Goal: Information Seeking & Learning: Learn about a topic

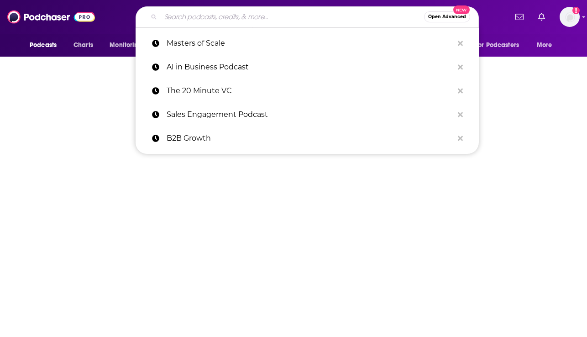
click at [181, 18] on input "Search podcasts, credits, & more..." at bounding box center [293, 17] width 264 height 15
click at [185, 21] on input "Search podcasts, credits, & more..." at bounding box center [293, 17] width 264 height 15
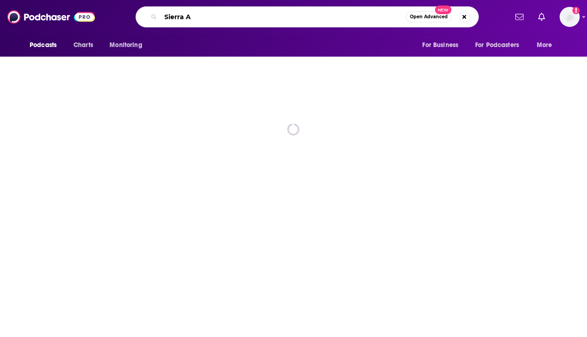
type input "Sierra AI"
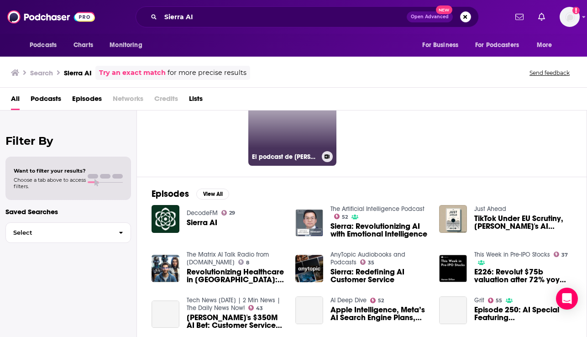
scroll to position [63, 0]
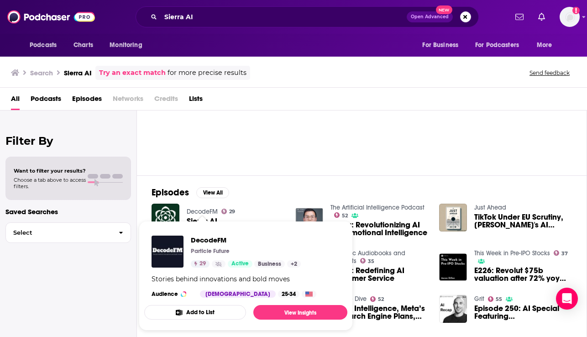
click at [220, 218] on span "DecodeFM Particle Future 29 Active Business + 2 Stories behind innovations and …" at bounding box center [246, 276] width 214 height 121
click at [245, 214] on div "DecodeFM 29 Sierra AI" at bounding box center [218, 218] width 133 height 28
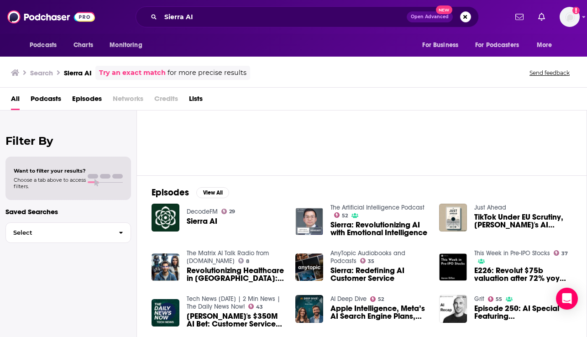
click at [197, 222] on span "Sierra AI" at bounding box center [202, 221] width 31 height 8
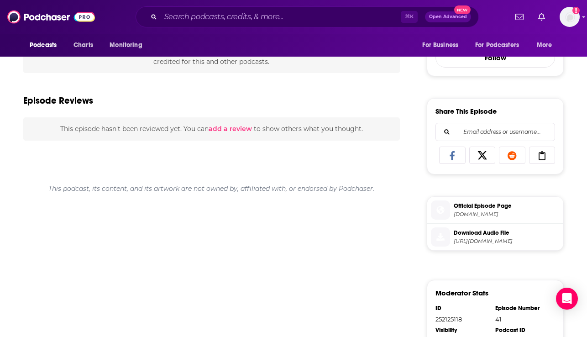
scroll to position [332, 0]
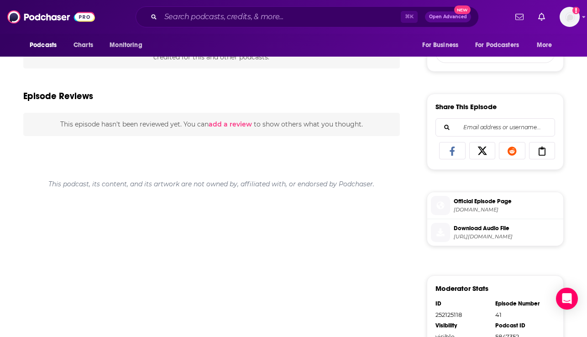
click at [464, 208] on span "[DOMAIN_NAME]" at bounding box center [507, 209] width 106 height 7
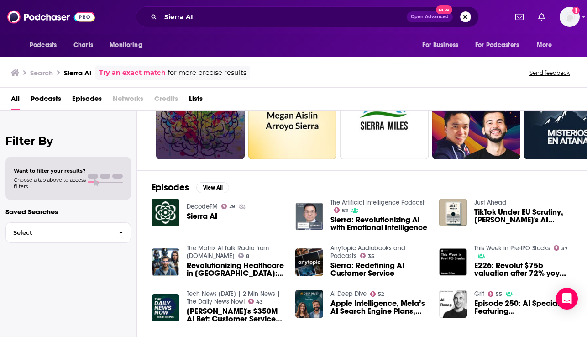
scroll to position [74, 0]
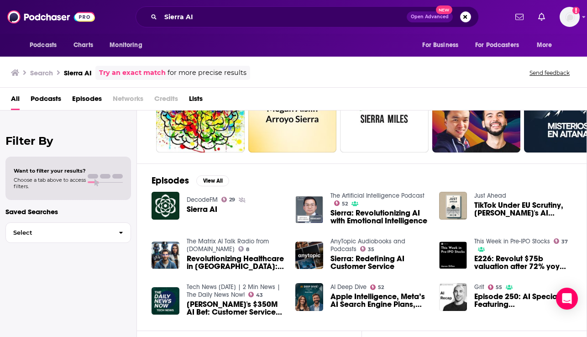
click at [359, 212] on span "Sierra: Revolutionizing AI with Emotional Intelligence" at bounding box center [380, 217] width 98 height 16
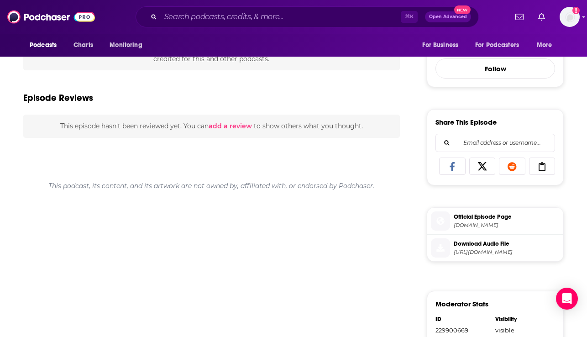
scroll to position [346, 0]
click at [467, 212] on span "Official Episode Page" at bounding box center [507, 216] width 106 height 8
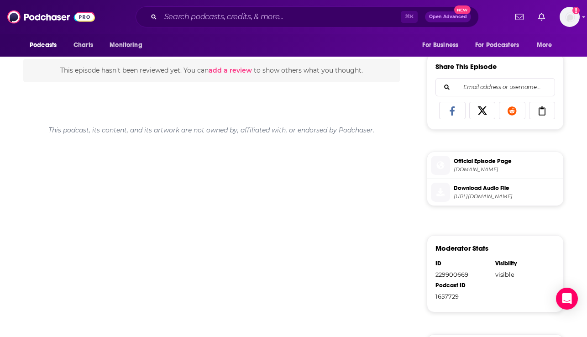
scroll to position [410, 0]
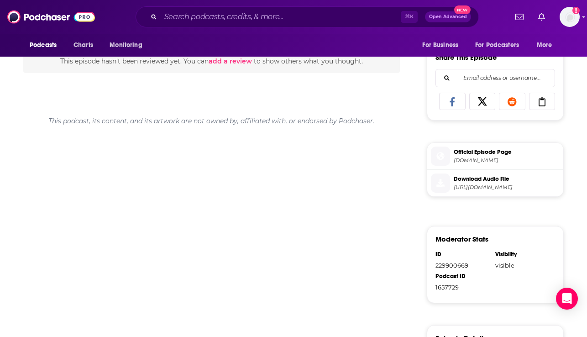
click at [485, 157] on span "[DOMAIN_NAME]" at bounding box center [507, 160] width 106 height 7
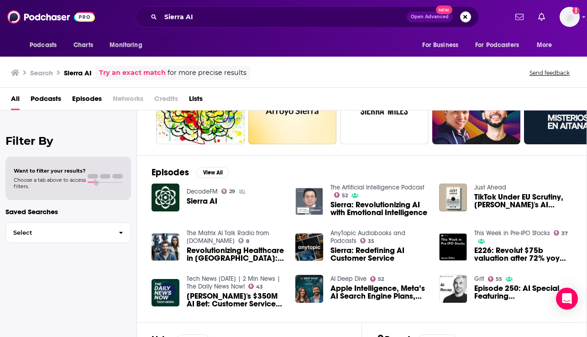
scroll to position [98, 0]
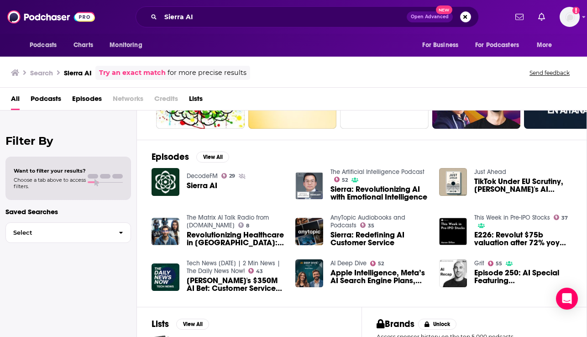
click at [522, 183] on span "TikTok Under EU Scrutiny, [PERSON_NAME]'s AI Customer Service Revolution, SoftB…" at bounding box center [524, 186] width 98 height 16
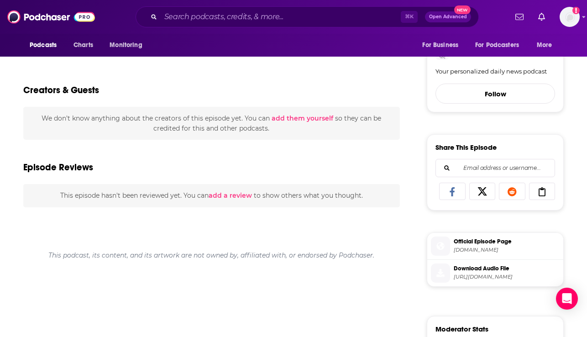
scroll to position [299, 0]
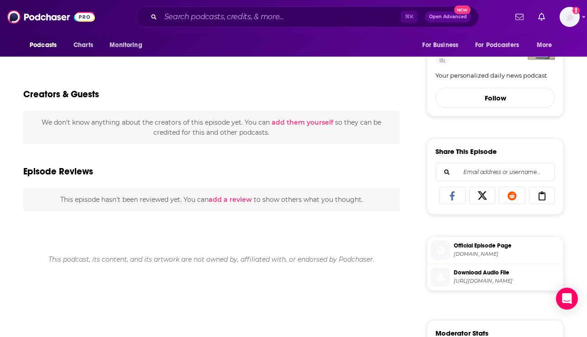
click at [487, 248] on span "Official Episode Page" at bounding box center [507, 246] width 106 height 8
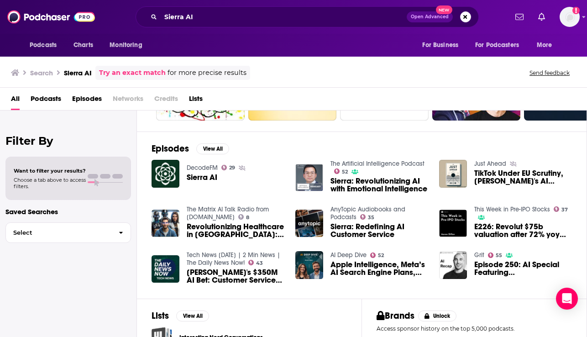
scroll to position [110, 0]
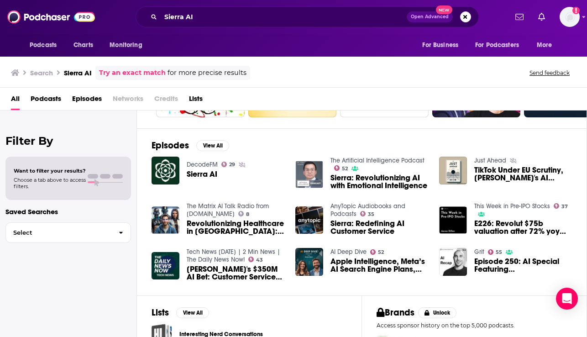
click at [373, 223] on span "Sierra: Redefining AI Customer Service" at bounding box center [380, 228] width 98 height 16
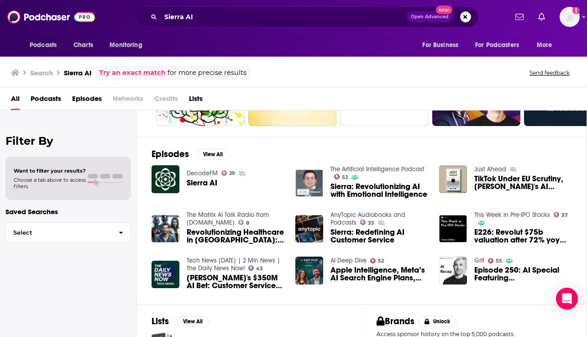
scroll to position [87, 0]
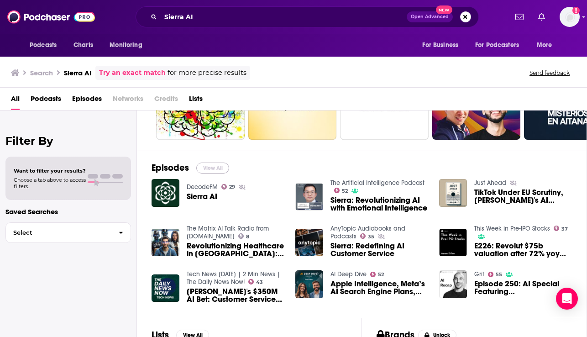
click at [216, 166] on button "View All" at bounding box center [212, 168] width 33 height 11
